Goal: Task Accomplishment & Management: Use online tool/utility

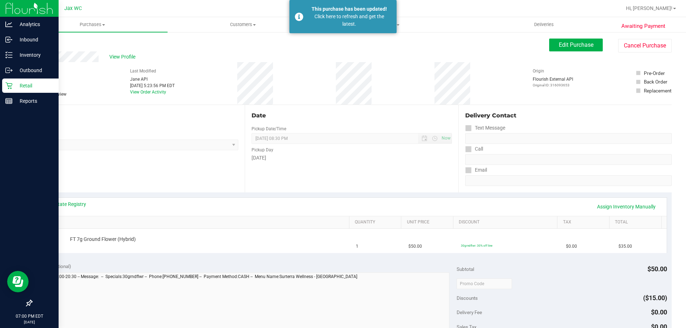
click at [11, 86] on icon at bounding box center [8, 85] width 7 height 7
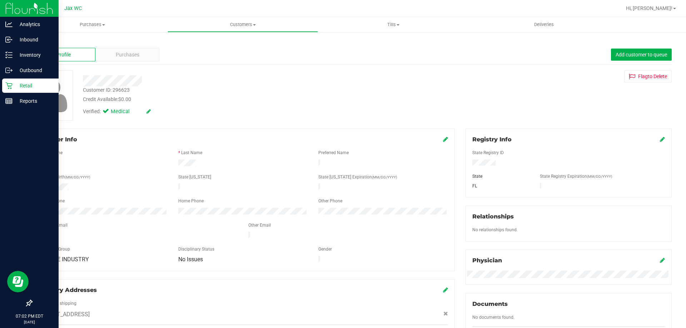
click at [13, 87] on p "Retail" at bounding box center [33, 85] width 43 height 9
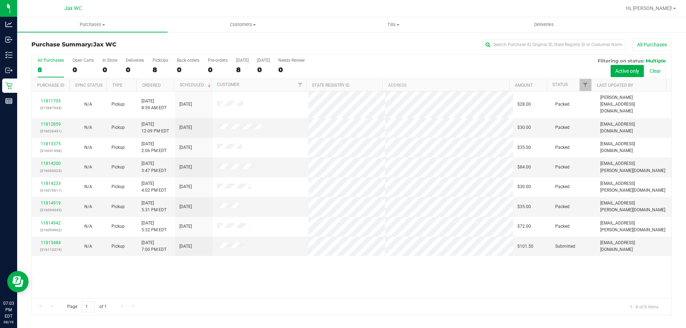
click at [310, 269] on div "11811705 (315987934) N/A Pickup [DATE] 8:59 AM EDT 8/19/2025 $28.00 Packed [EMA…" at bounding box center [351, 194] width 639 height 207
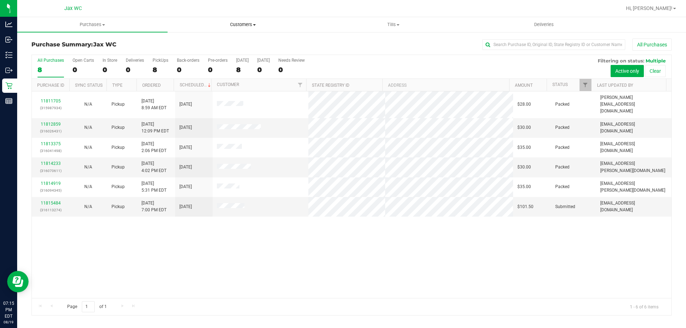
click at [254, 27] on span "Customers" at bounding box center [243, 24] width 150 height 6
click at [221, 46] on li "All customers" at bounding box center [242, 43] width 150 height 9
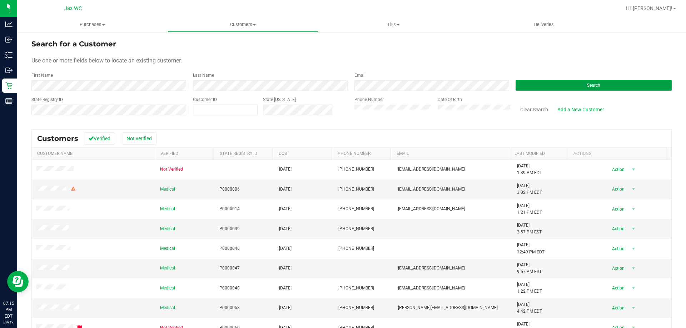
click at [560, 81] on button "Search" at bounding box center [593, 85] width 156 height 11
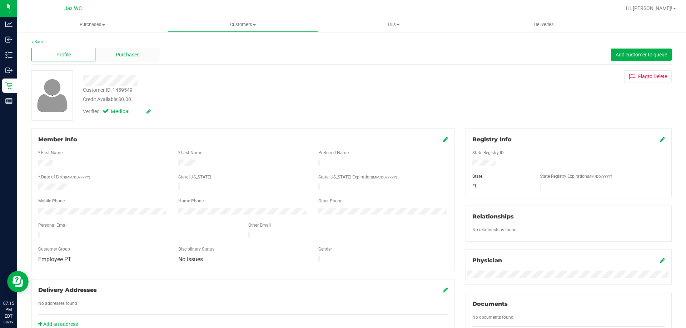
click at [97, 54] on div "Purchases" at bounding box center [127, 55] width 64 height 14
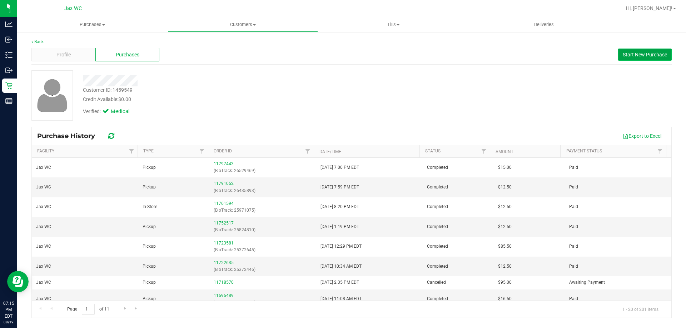
click at [650, 56] on span "Start New Purchase" at bounding box center [644, 55] width 44 height 6
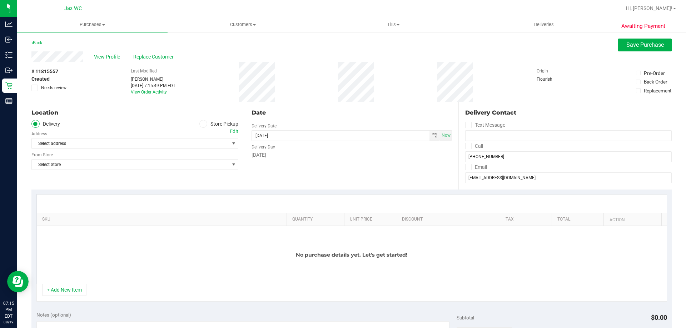
click at [212, 123] on label "Store Pickup" at bounding box center [218, 124] width 39 height 8
click at [0, 0] on input "Store Pickup" at bounding box center [0, 0] width 0 height 0
click at [216, 141] on span "Select Store" at bounding box center [130, 144] width 197 height 10
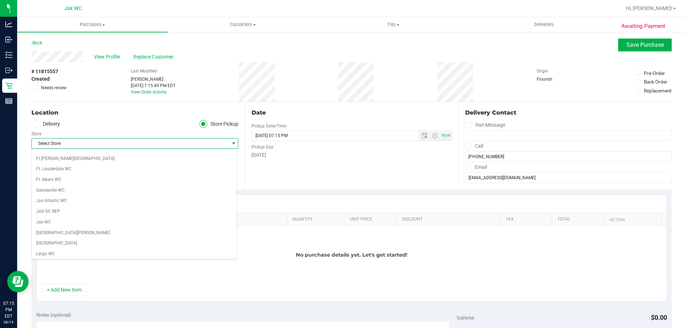
scroll to position [90, 0]
click at [77, 243] on li "Jax WC" at bounding box center [134, 246] width 204 height 11
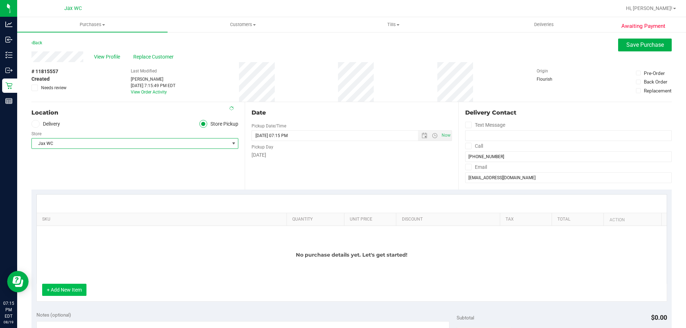
click at [60, 292] on button "+ Add New Item" at bounding box center [64, 290] width 44 height 12
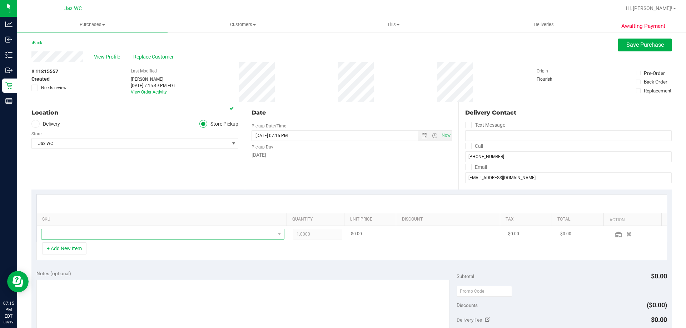
click at [72, 233] on span "NO DATA FOUND" at bounding box center [158, 234] width 234 height 10
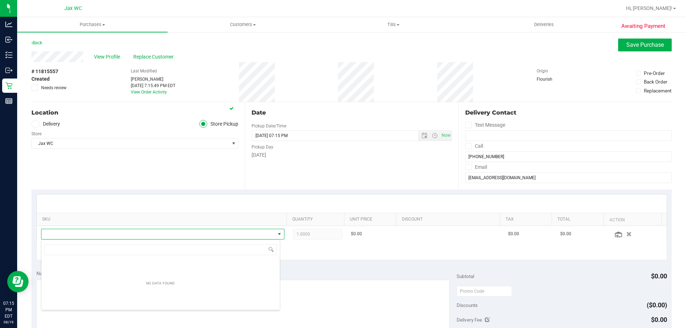
scroll to position [11, 237]
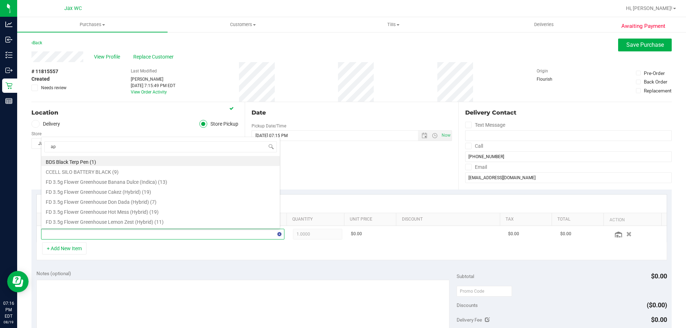
type input "app"
click at [195, 203] on li "FT 3.5g Cannabis Flower Apples N Bananas x Pancakes Jealousy (Hybrid) (12)" at bounding box center [160, 201] width 238 height 10
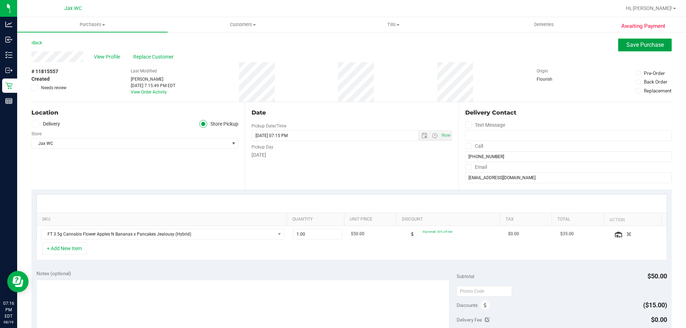
click at [638, 46] on span "Save Purchase" at bounding box center [644, 44] width 37 height 7
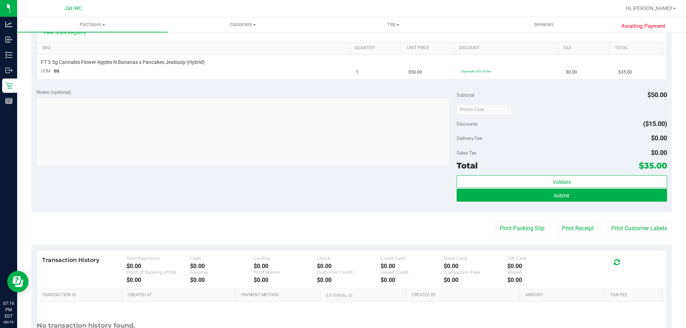
scroll to position [179, 0]
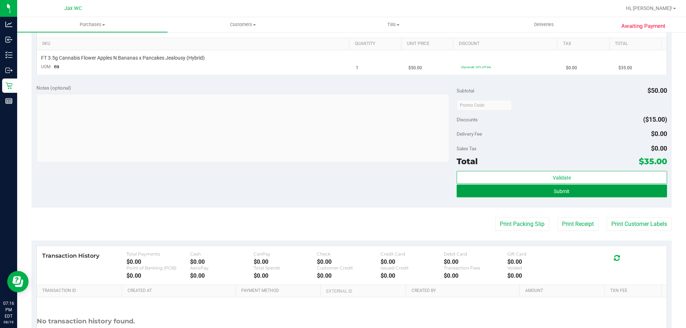
click at [551, 196] on button "Submit" at bounding box center [561, 191] width 210 height 13
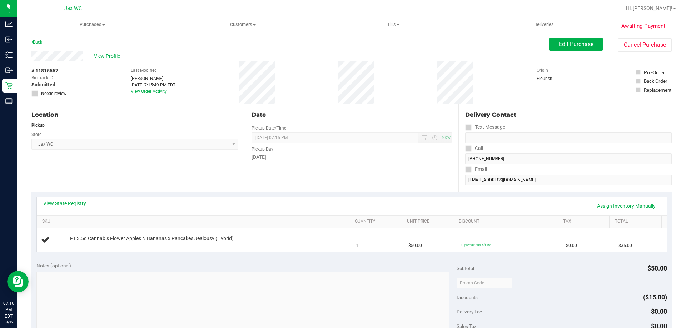
scroll to position [0, 0]
click at [621, 210] on link "Assign Inventory Manually" at bounding box center [626, 207] width 68 height 12
click at [83, 245] on link "Add Package" at bounding box center [83, 244] width 26 height 5
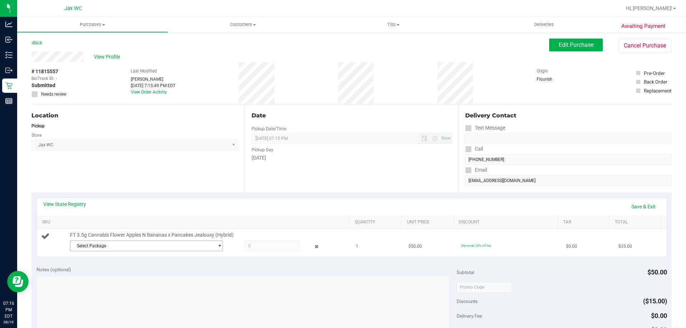
drag, startPoint x: 117, startPoint y: 245, endPoint x: 118, endPoint y: 250, distance: 4.3
click at [117, 245] on span "Select Package" at bounding box center [141, 246] width 143 height 10
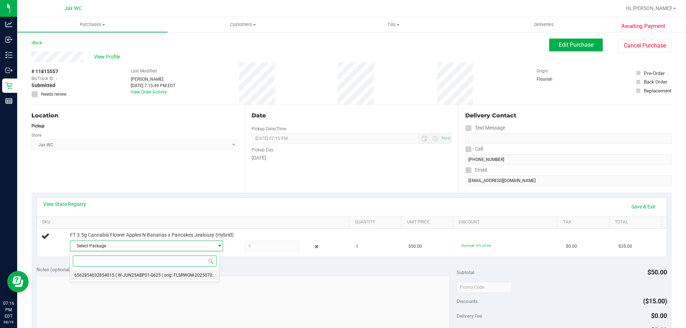
click at [130, 278] on span "( W-JUN25ABP01-0625 | orig: FLSRWGM-20250702-303 )" at bounding box center [170, 275] width 110 height 5
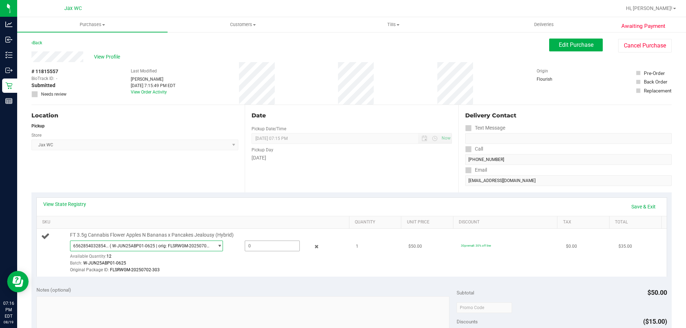
click at [254, 249] on span at bounding box center [272, 246] width 55 height 11
type input "1"
type input "1.0000"
click at [292, 286] on div "Notes (optional)" at bounding box center [246, 289] width 420 height 7
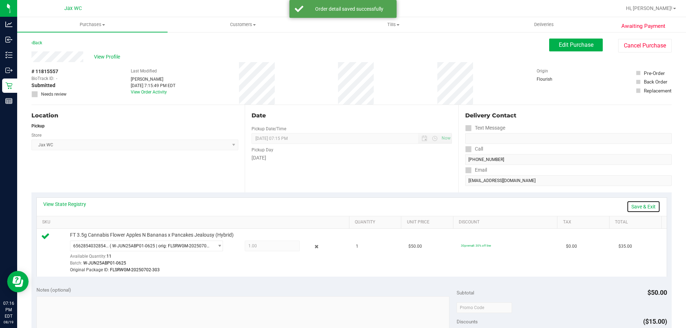
click at [637, 207] on link "Save & Exit" at bounding box center [643, 207] width 34 height 12
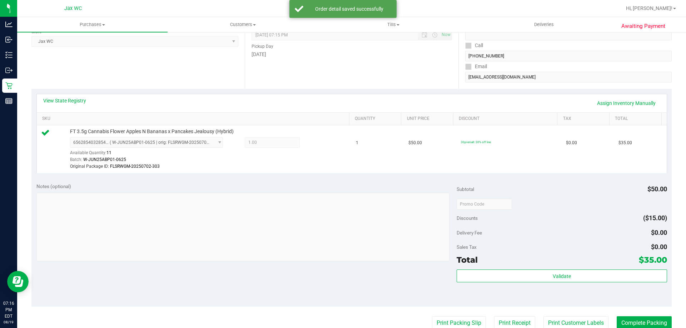
scroll to position [214, 0]
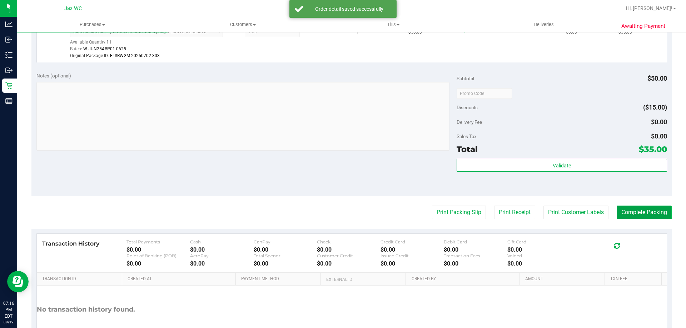
click at [641, 215] on button "Complete Packing" at bounding box center [643, 213] width 55 height 14
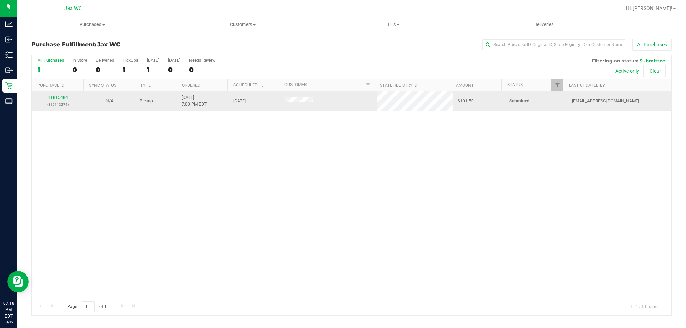
click at [61, 97] on link "11815484" at bounding box center [58, 97] width 20 height 5
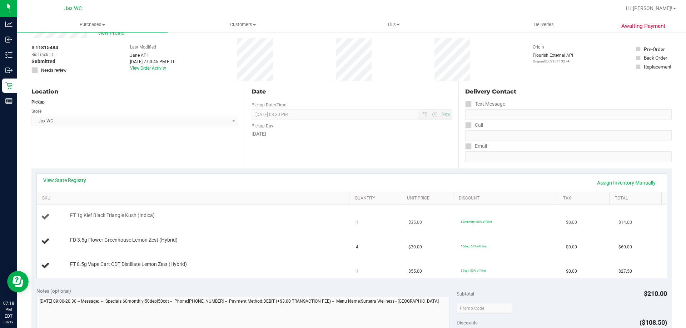
scroll to position [36, 0]
